Goal: Information Seeking & Learning: Learn about a topic

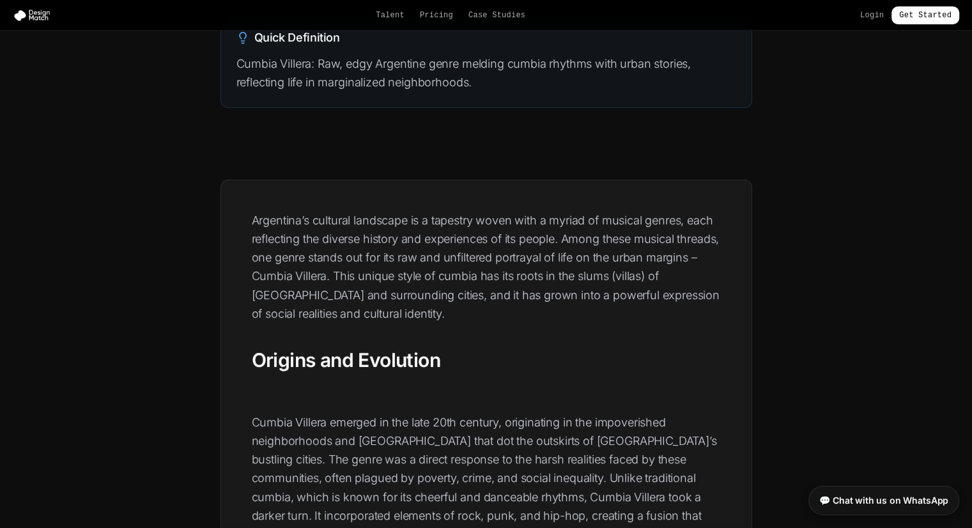
scroll to position [192, 0]
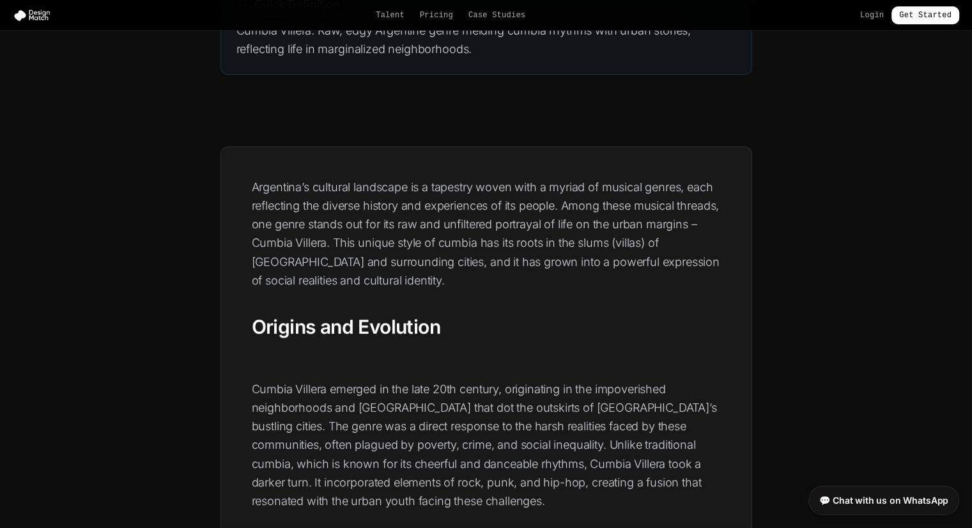
drag, startPoint x: 509, startPoint y: 177, endPoint x: 583, endPoint y: 192, distance: 75.1
click at [583, 192] on p "Argentina’s cultural landscape is a tapestry woven with a myriad of musical gen…" at bounding box center [486, 234] width 469 height 112
click at [647, 183] on span "Argentina’s cultural landscape is a tapestry woven with a myriad of musical gen…" at bounding box center [486, 233] width 468 height 107
drag, startPoint x: 236, startPoint y: 202, endPoint x: 255, endPoint y: 206, distance: 18.9
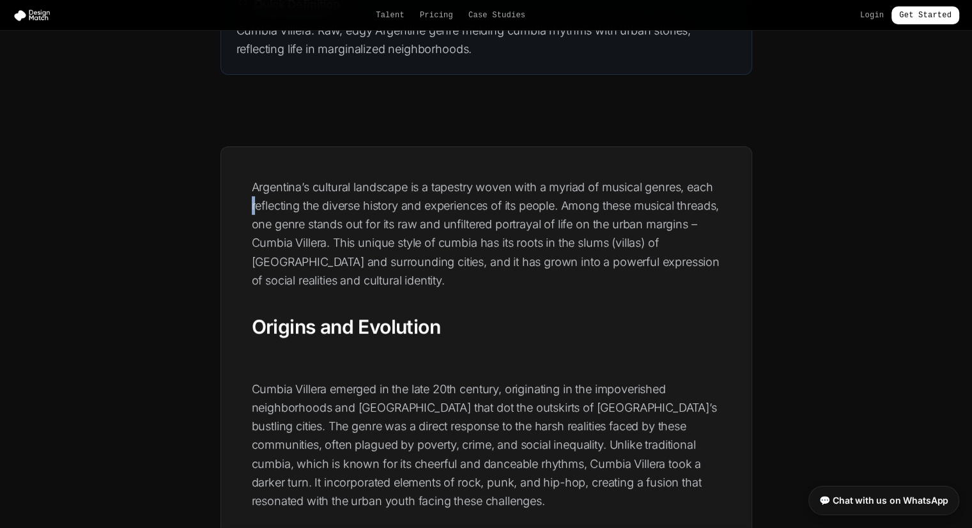
click at [279, 220] on span "Argentina’s cultural landscape is a tapestry woven with a myriad of musical gen…" at bounding box center [486, 233] width 468 height 107
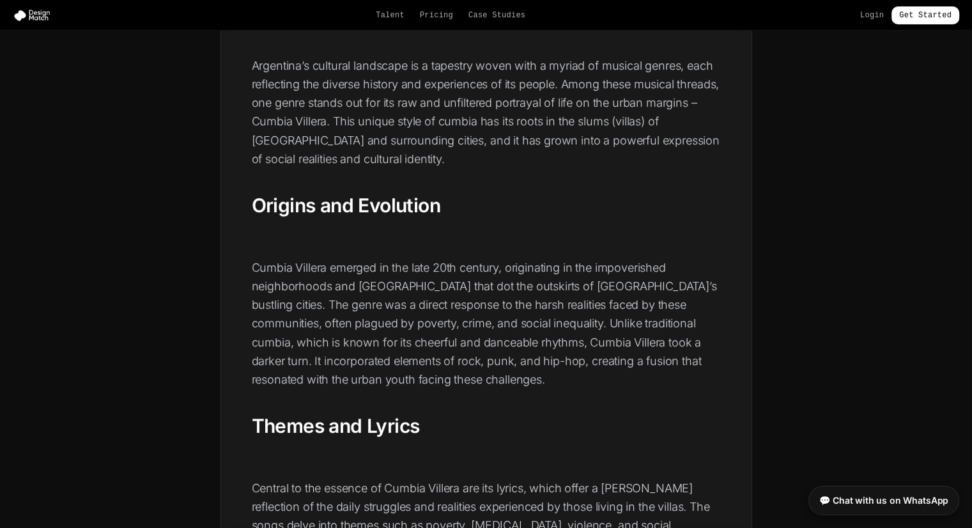
scroll to position [314, 0]
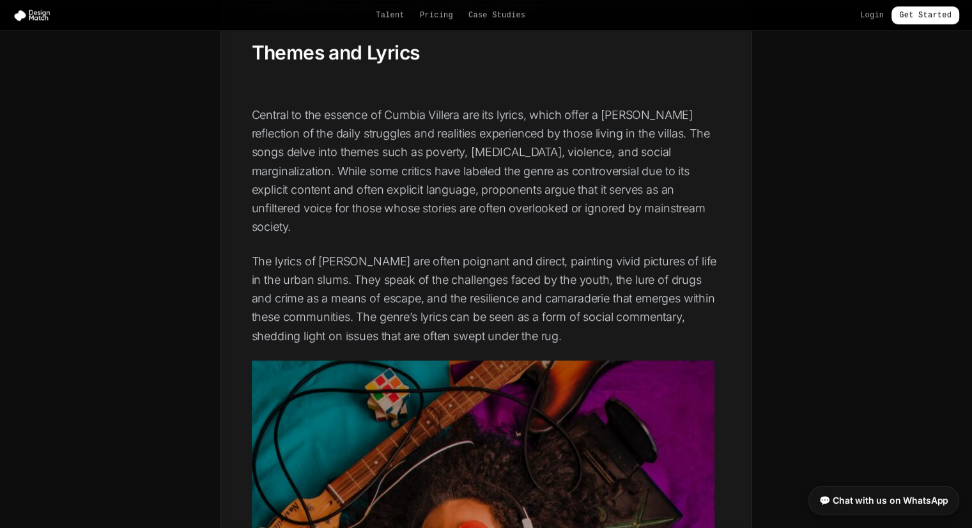
scroll to position [703, 0]
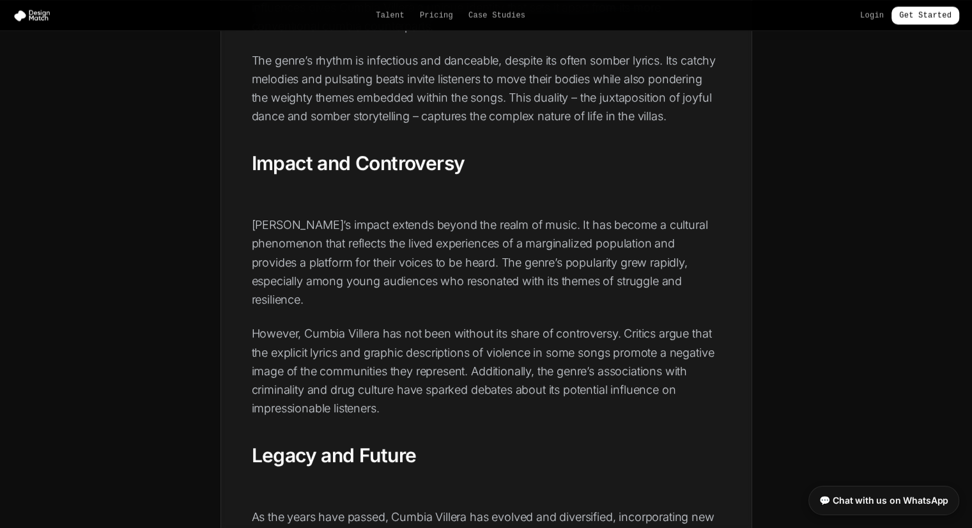
scroll to position [2109, 0]
